Goal: Transaction & Acquisition: Book appointment/travel/reservation

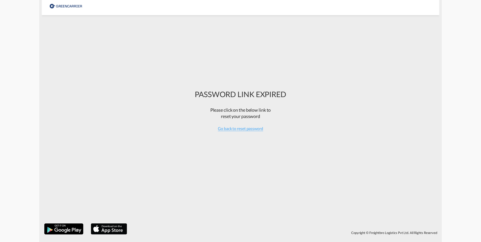
click at [74, 1] on div at bounding box center [66, 5] width 34 height 11
click at [252, 131] on span "Go back to reset password" at bounding box center [240, 128] width 45 height 5
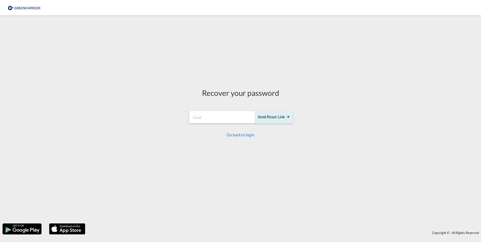
click at [250, 136] on link "Go back to login" at bounding box center [240, 134] width 27 height 5
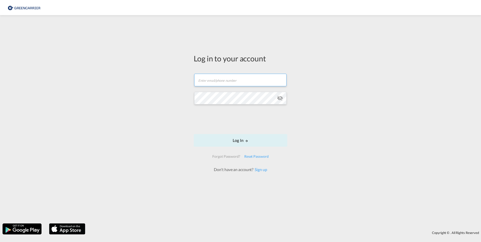
click at [210, 75] on input "text" at bounding box center [240, 80] width 92 height 13
click at [203, 83] on input "text" at bounding box center [240, 80] width 92 height 13
type input "[PERSON_NAME][EMAIL_ADDRESS][DOMAIN_NAME]"
click at [240, 139] on button "Log In" at bounding box center [241, 140] width 94 height 13
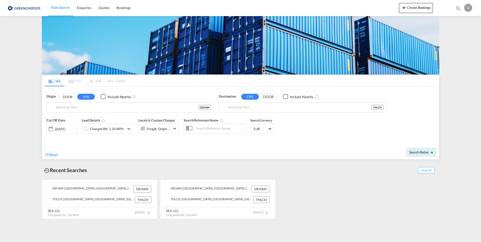
type input "[GEOGRAPHIC_DATA], [GEOGRAPHIC_DATA]"
drag, startPoint x: 237, startPoint y: 106, endPoint x: 273, endPoint y: 108, distance: 35.8
click at [273, 108] on input "Laem Chabang, THLCH" at bounding box center [305, 108] width 155 height 8
type input "L"
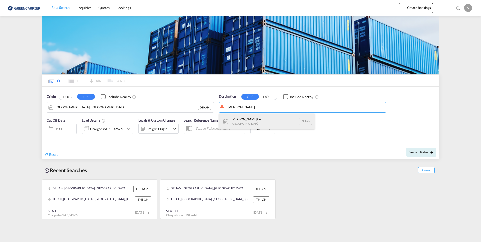
click at [270, 114] on div "[PERSON_NAME] tle [GEOGRAPHIC_DATA] AUFRE" at bounding box center [267, 121] width 96 height 15
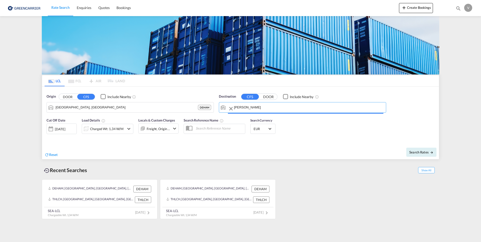
type input "Fremantle, AUFRE"
click at [426, 153] on span "Search Rates" at bounding box center [421, 152] width 24 height 4
type input "DEHAM to AUFRE / [DATE]"
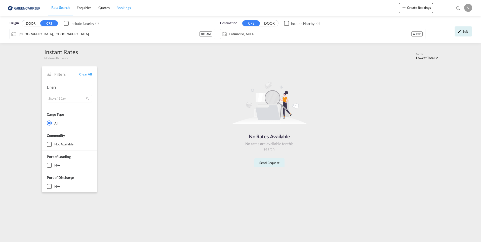
click at [120, 8] on span "Bookings" at bounding box center [123, 8] width 14 height 4
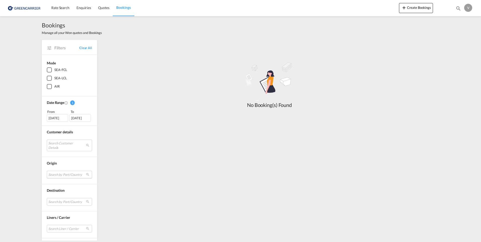
click at [58, 177] on md-select "Search by Port/Country No Result Match Found" at bounding box center [69, 175] width 45 height 8
click at [60, 170] on md-select-header at bounding box center [76, 175] width 64 height 12
click at [58, 173] on input "search" at bounding box center [74, 175] width 54 height 5
click at [64, 174] on input "[GEOGRAPHIC_DATA]" at bounding box center [74, 175] width 54 height 5
type input "ham"
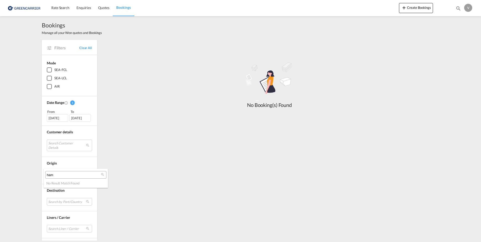
click at [101, 7] on md-backdrop at bounding box center [240, 121] width 481 height 242
click at [62, 7] on span "Rate Search" at bounding box center [60, 8] width 18 height 4
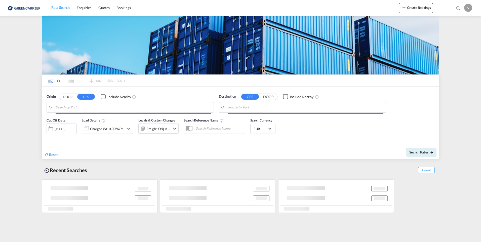
type input "[GEOGRAPHIC_DATA], [GEOGRAPHIC_DATA]"
type input "Fremantle, AUFRE"
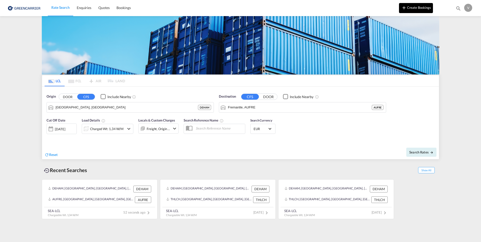
click at [421, 8] on button "Create Bookings" at bounding box center [416, 8] width 34 height 10
